Goal: Transaction & Acquisition: Purchase product/service

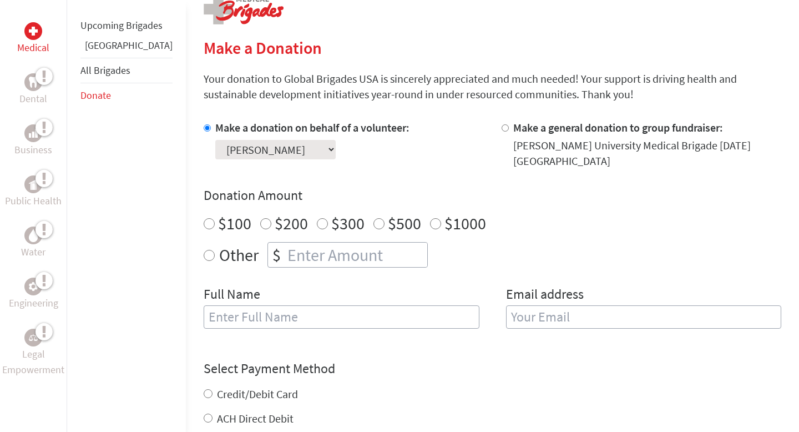
scroll to position [241, 0]
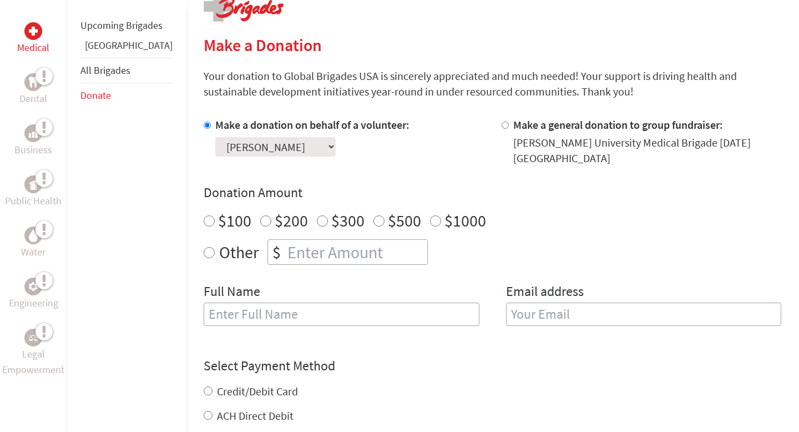
click at [204, 247] on input "Other" at bounding box center [209, 252] width 11 height 11
radio input "true"
click at [288, 240] on input "number" at bounding box center [356, 252] width 142 height 24
type input "250"
click at [281, 303] on input "text" at bounding box center [342, 314] width 276 height 23
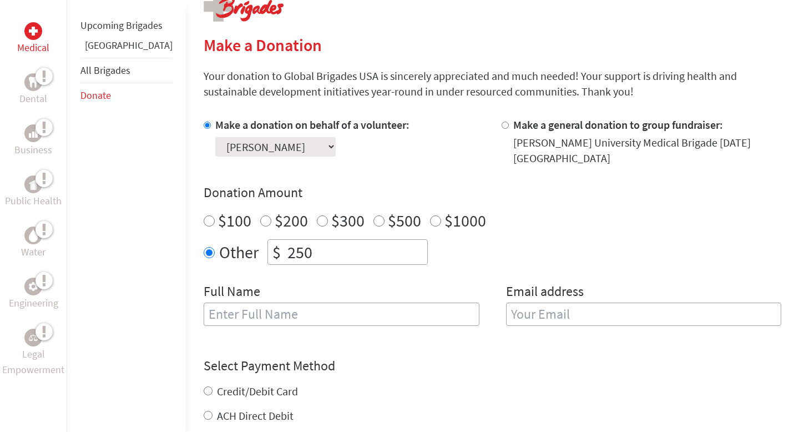
type input "[PERSON_NAME]"
type input "[EMAIL_ADDRESS][DOMAIN_NAME]"
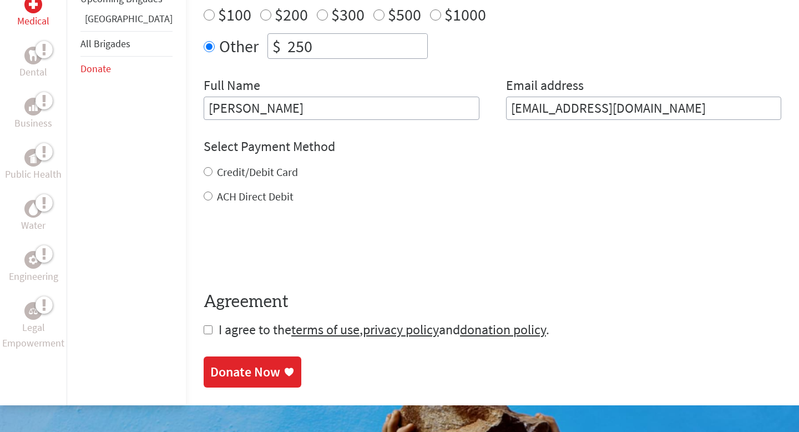
scroll to position [449, 0]
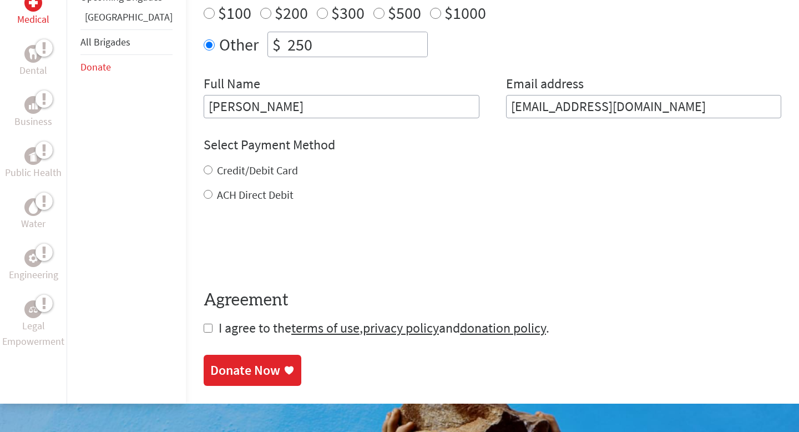
click at [204, 190] on input "ACH Direct Debit" at bounding box center [208, 194] width 9 height 9
radio input "true"
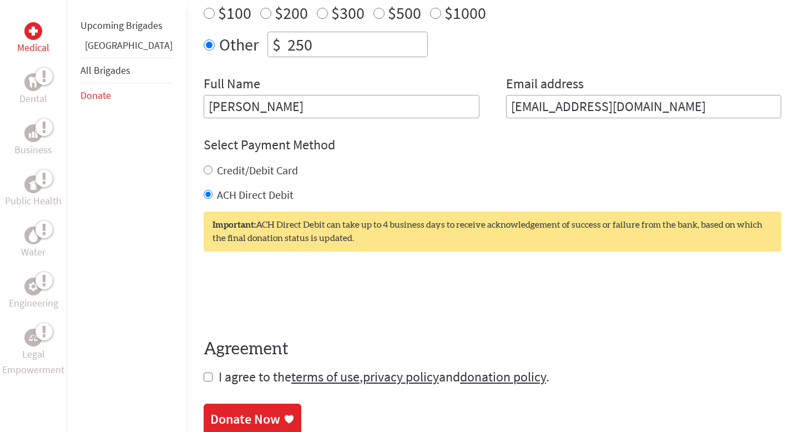
click at [204, 165] on input "Credit/Debit Card" at bounding box center [208, 169] width 9 height 9
radio input "true"
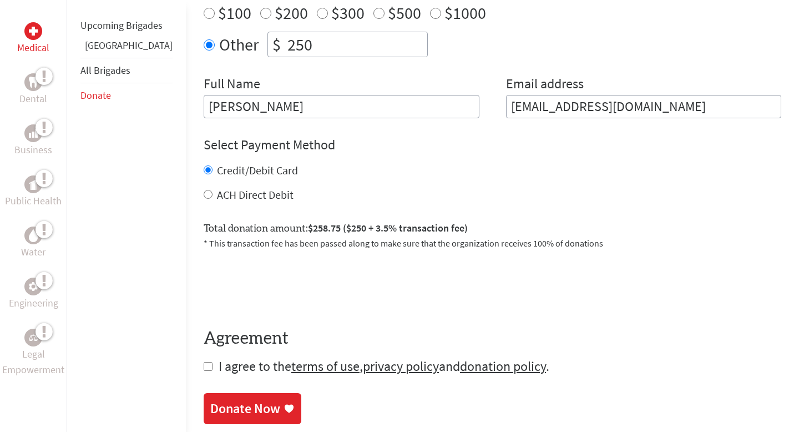
click at [204, 362] on input "checkbox" at bounding box center [208, 366] width 9 height 9
checkbox input "true"
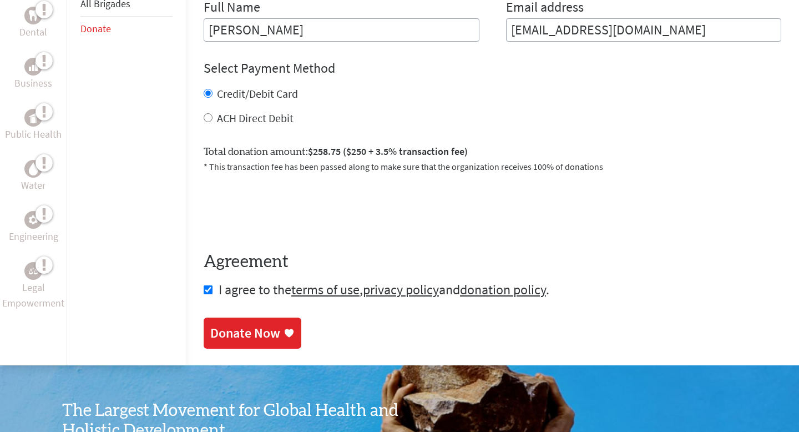
scroll to position [574, 0]
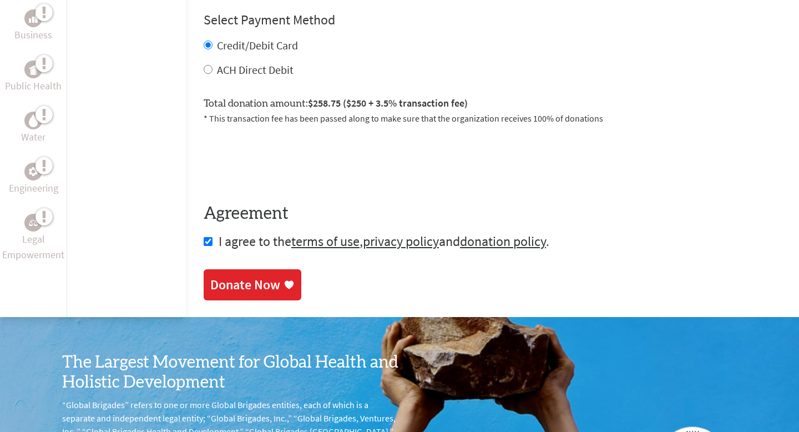
click at [239, 276] on div "Donate Now" at bounding box center [245, 285] width 70 height 18
